Goal: Find specific page/section: Find specific page/section

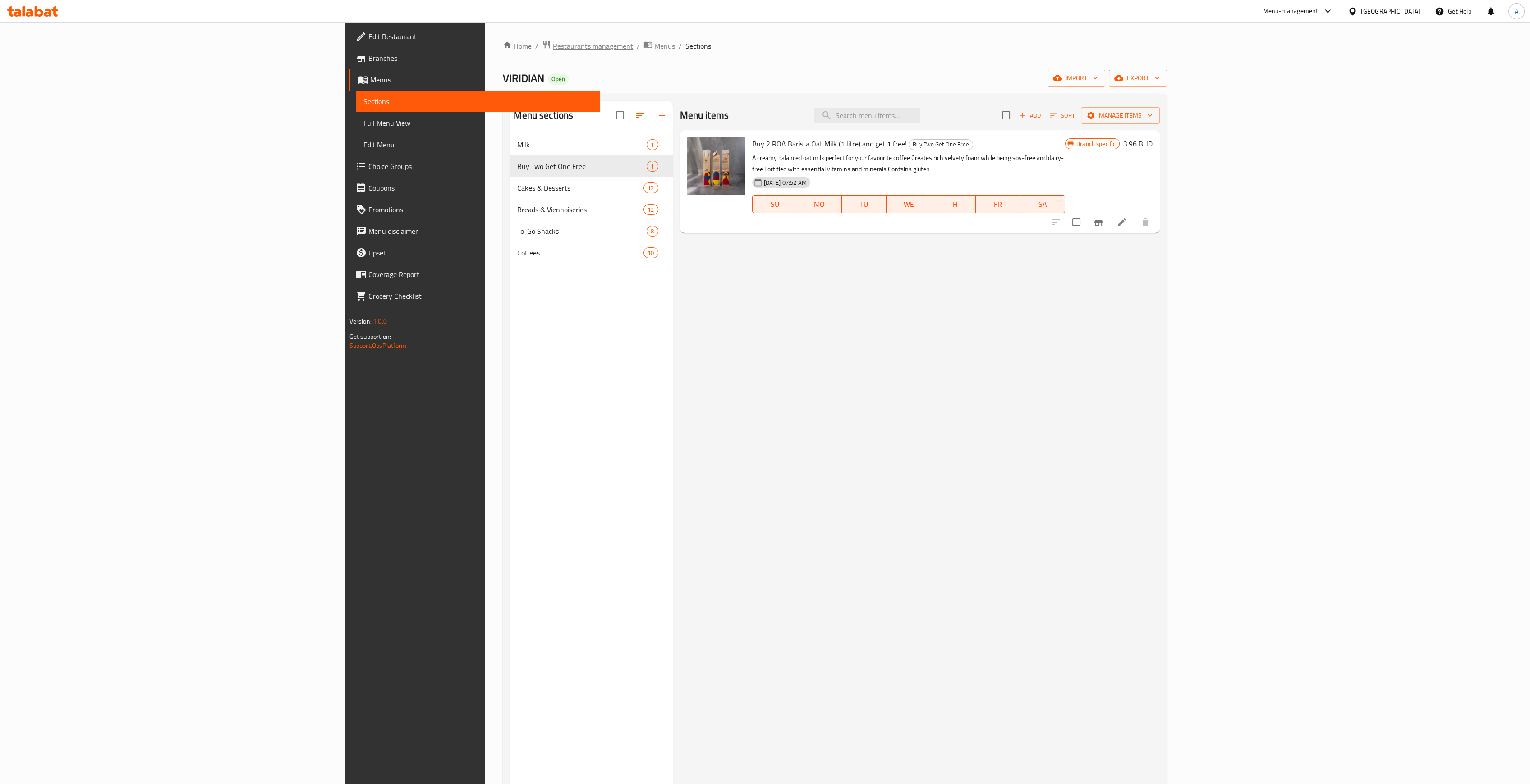
click at [553, 43] on span "Restaurants management" at bounding box center [593, 46] width 80 height 11
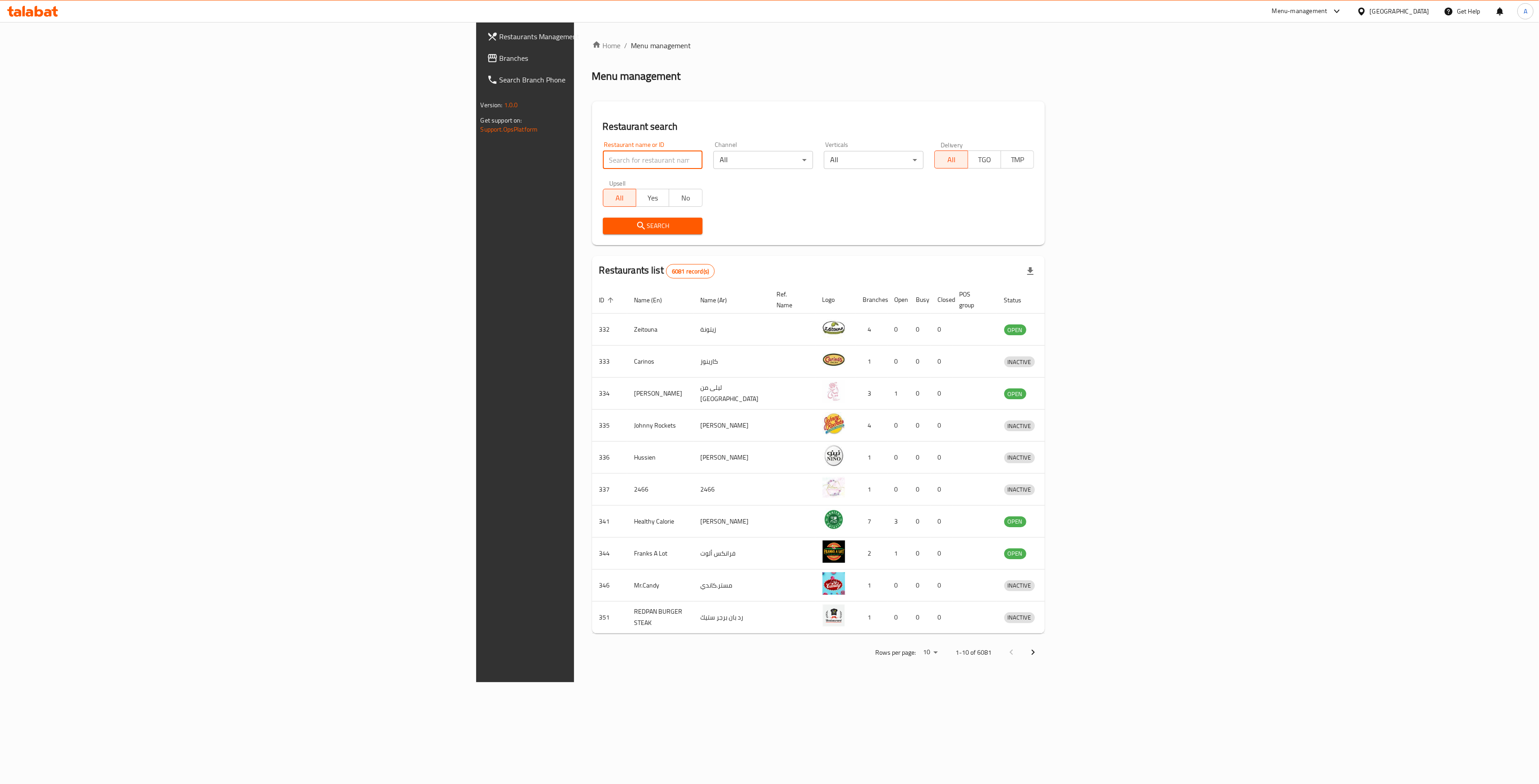
click at [603, 164] on input "search" at bounding box center [652, 160] width 100 height 18
type input "shatta"
click at [592, 245] on div "Restaurant search Restaurant name or ID shatta Restaurant name or ID Channel Al…" at bounding box center [818, 173] width 453 height 144
click at [610, 226] on span "Search" at bounding box center [652, 226] width 85 height 11
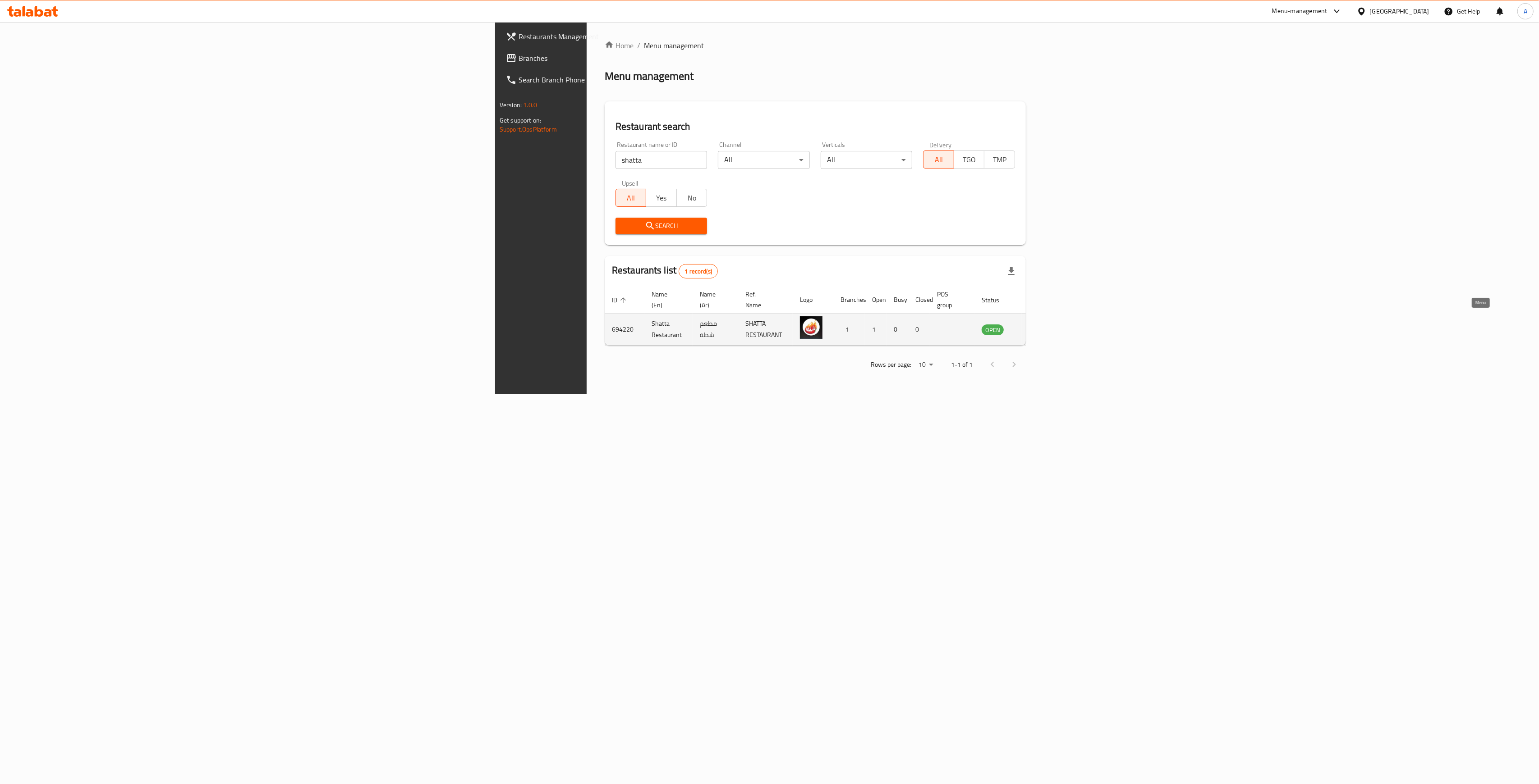
click at [1040, 326] on icon "enhanced table" at bounding box center [1034, 330] width 10 height 8
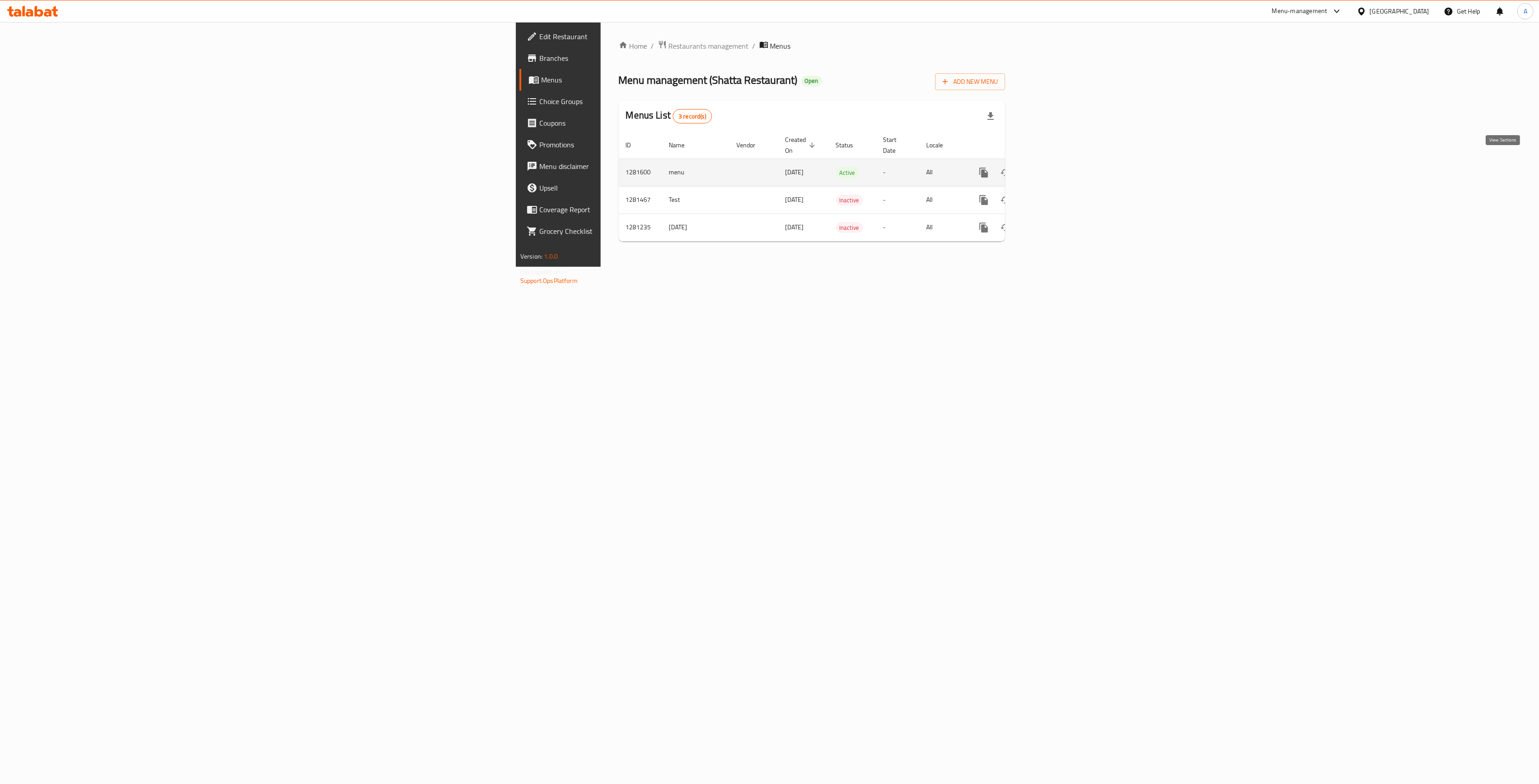
click at [1060, 162] on link "enhanced table" at bounding box center [1049, 173] width 22 height 21
